Goal: Task Accomplishment & Management: Use online tool/utility

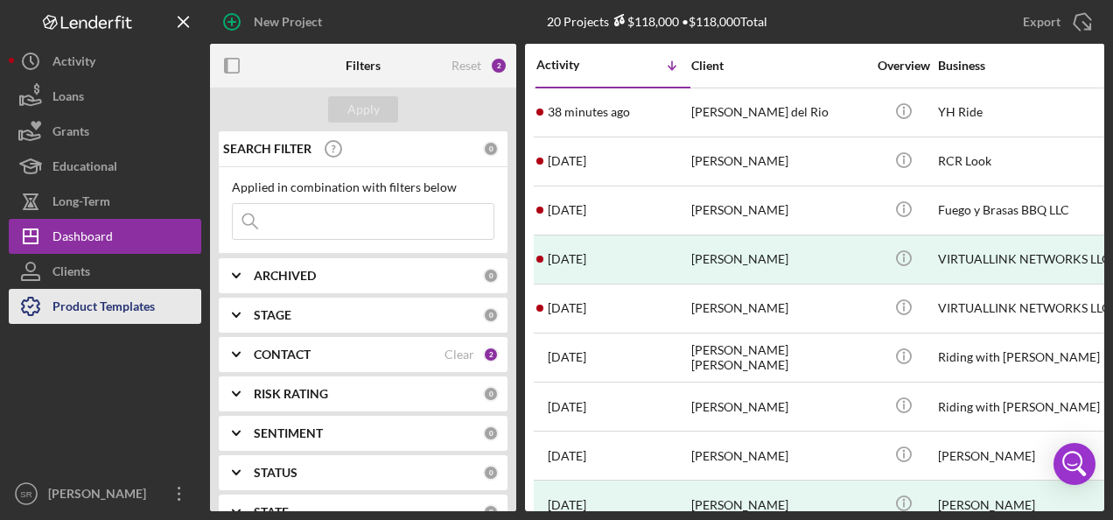
click at [117, 308] on div "Product Templates" at bounding box center [103, 308] width 102 height 39
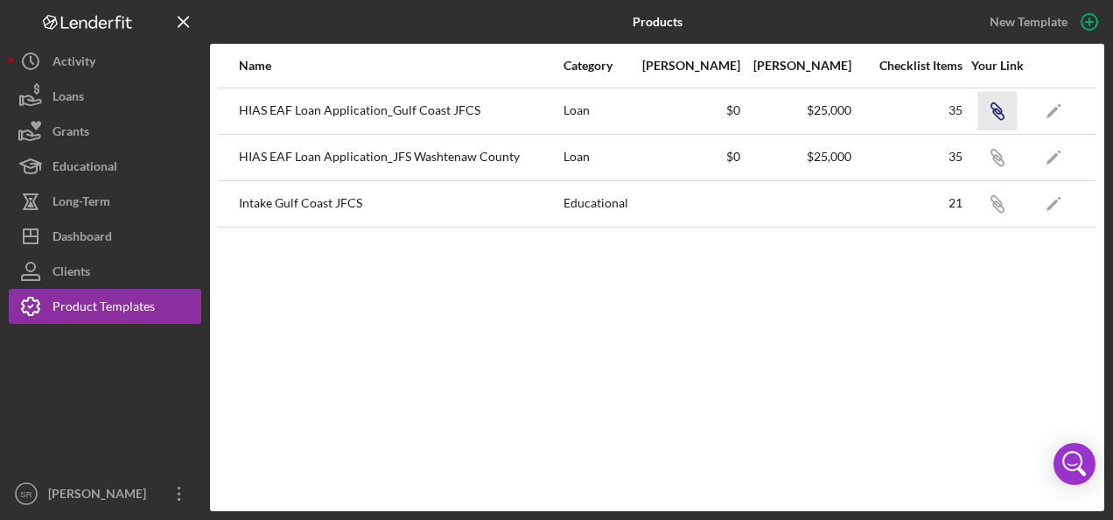
click at [992, 103] on icon "Icon/Link" at bounding box center [996, 110] width 39 height 39
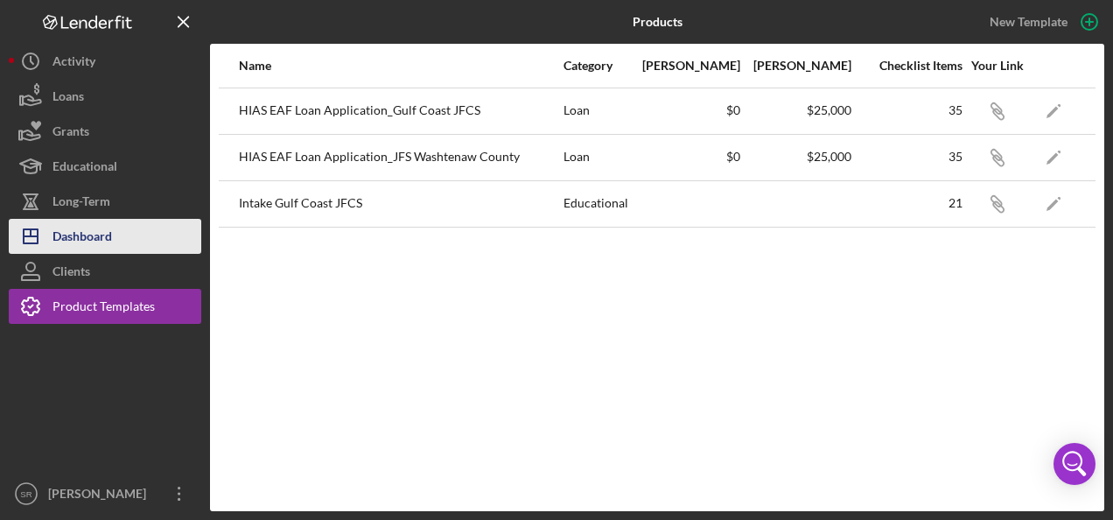
click at [126, 241] on button "Icon/Dashboard Dashboard" at bounding box center [105, 236] width 192 height 35
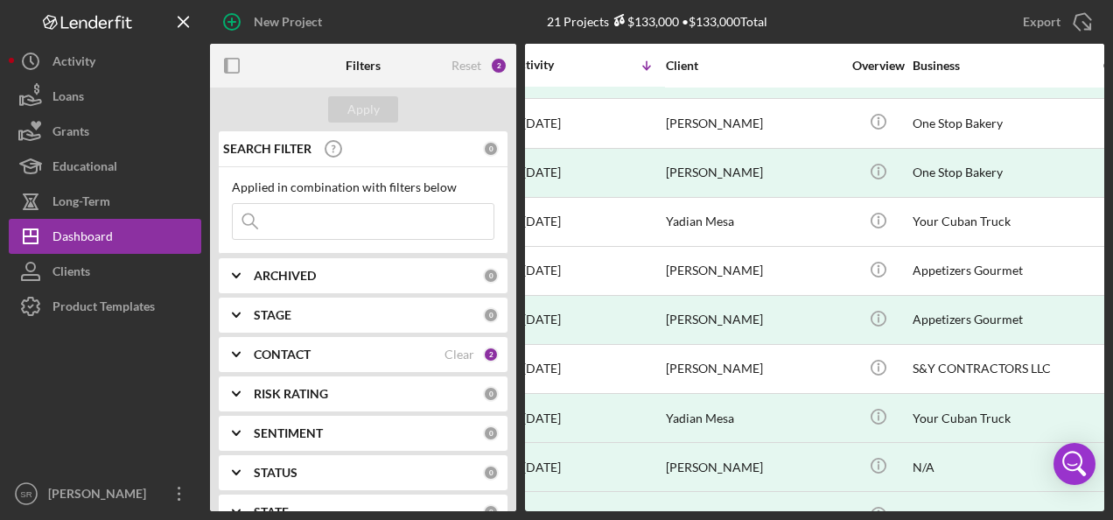
scroll to position [617, 25]
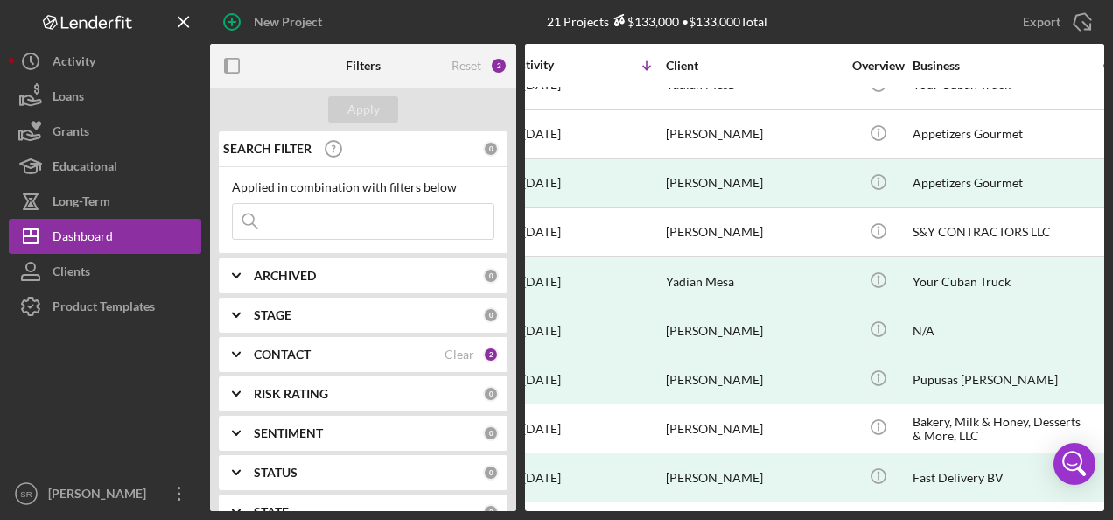
click at [332, 347] on div "CONTACT" at bounding box center [349, 354] width 191 height 14
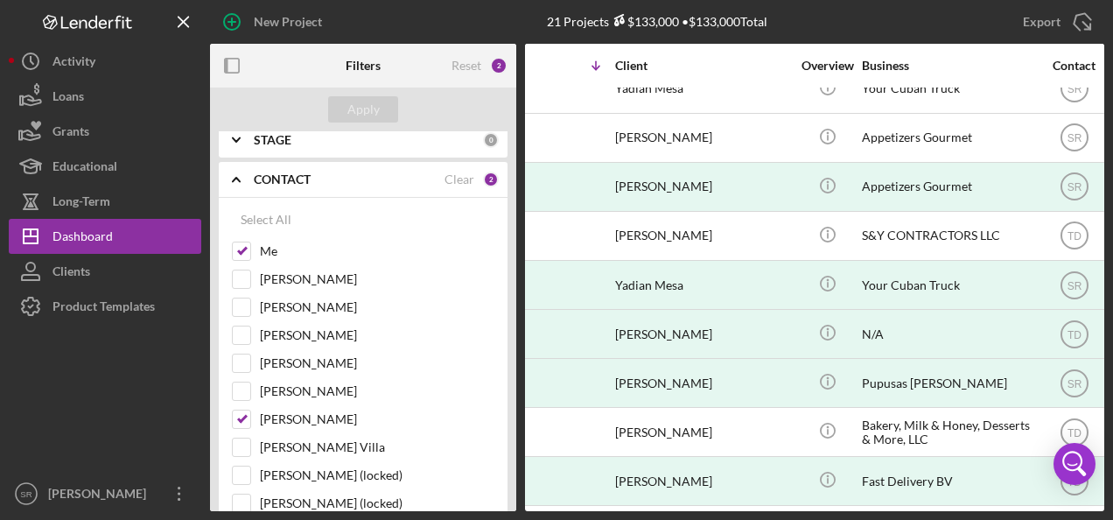
scroll to position [617, 76]
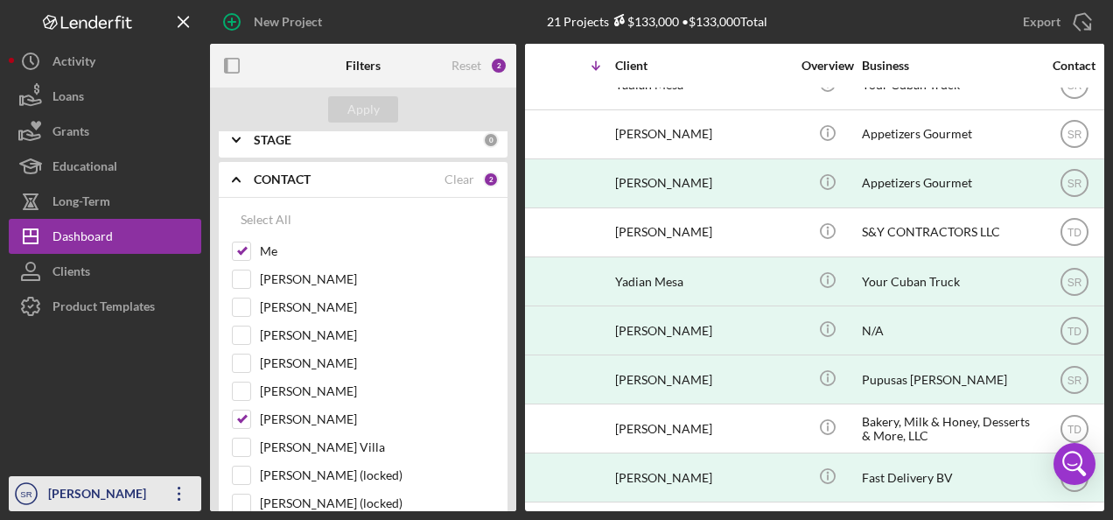
click at [181, 497] on icon "Icon/Overflow" at bounding box center [179, 493] width 44 height 44
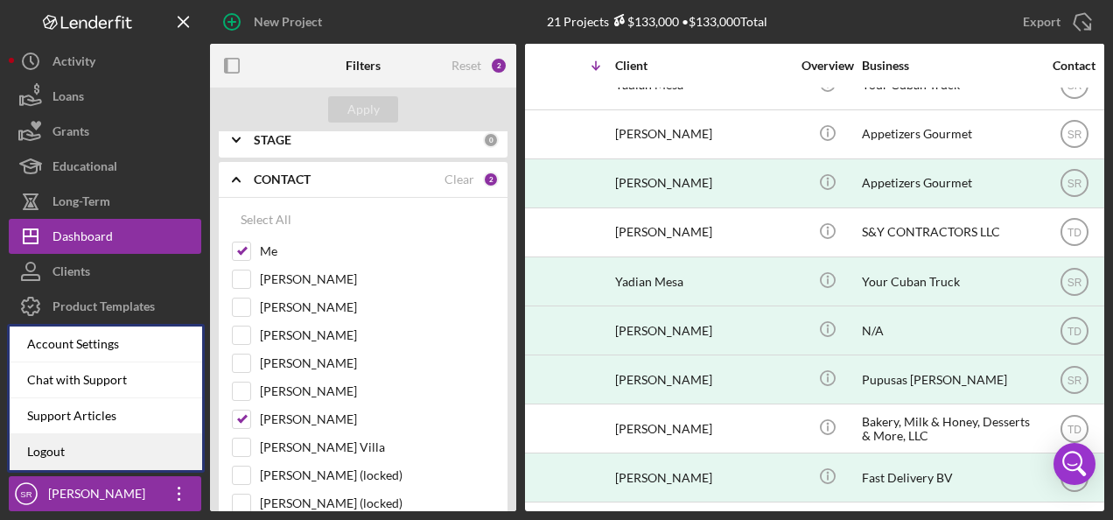
click at [101, 448] on link "Logout" at bounding box center [106, 452] width 192 height 36
